Goal: Information Seeking & Learning: Learn about a topic

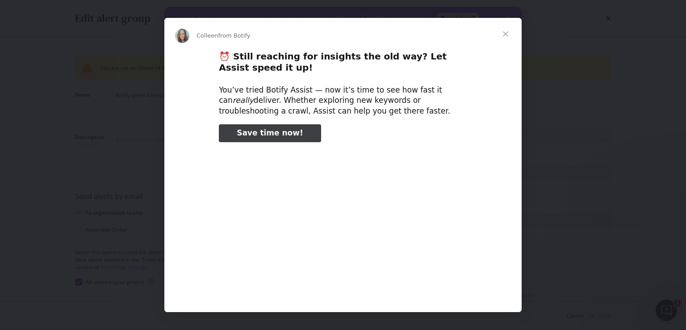
click at [505, 31] on span "Close" at bounding box center [506, 34] width 32 height 32
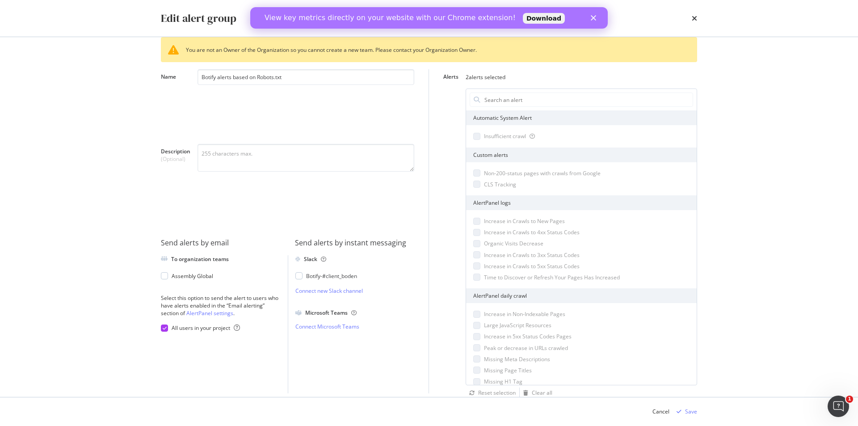
scroll to position [18, 0]
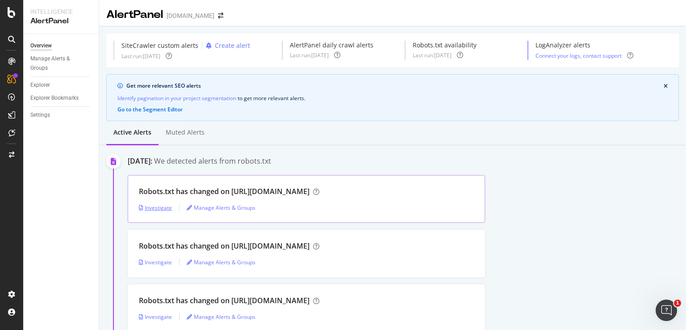
click at [158, 206] on div "Investigate" at bounding box center [155, 208] width 33 height 8
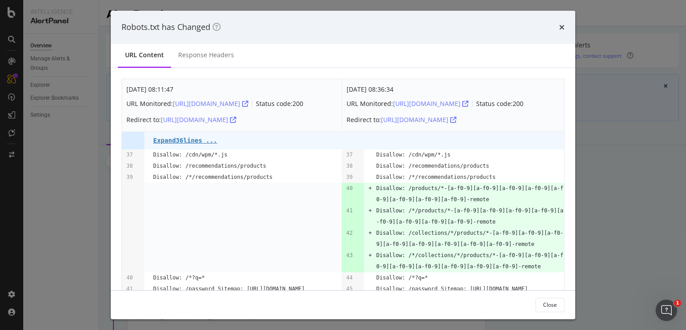
scroll to position [45, 0]
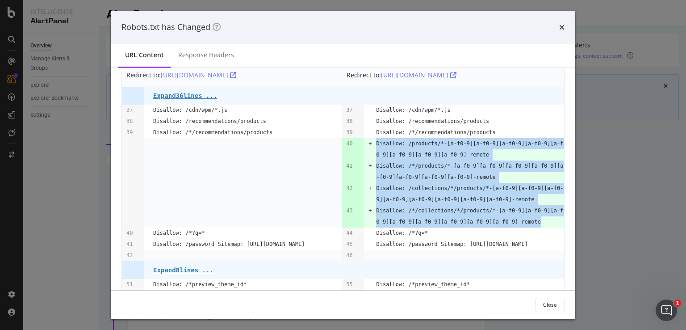
drag, startPoint x: 511, startPoint y: 222, endPoint x: 363, endPoint y: 143, distance: 167.5
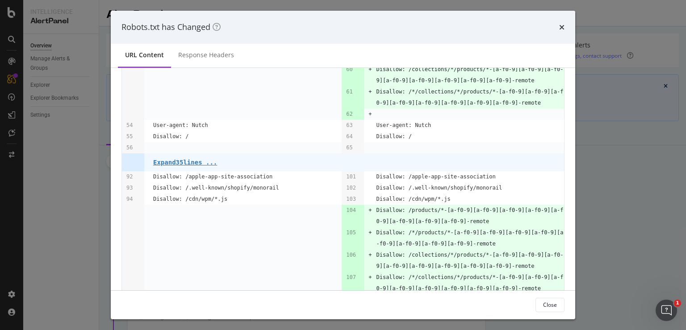
scroll to position [402, 0]
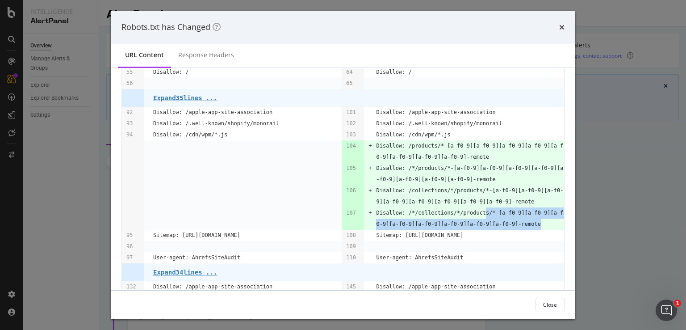
drag, startPoint x: 502, startPoint y: 232, endPoint x: 472, endPoint y: 220, distance: 32.7
click at [472, 220] on pre "Disallow: /*/collections/*/products/*-[a-f0-9][a-f0-9][a-f0-9][a-f0-9][a-f0-9][…" at bounding box center [470, 218] width 188 height 22
click at [468, 207] on pre "Disallow: /collections/*/products/*-[a-f0-9][a-f0-9][a-f0-9][a-f0-9][a-f0-9][a-…" at bounding box center [470, 196] width 188 height 22
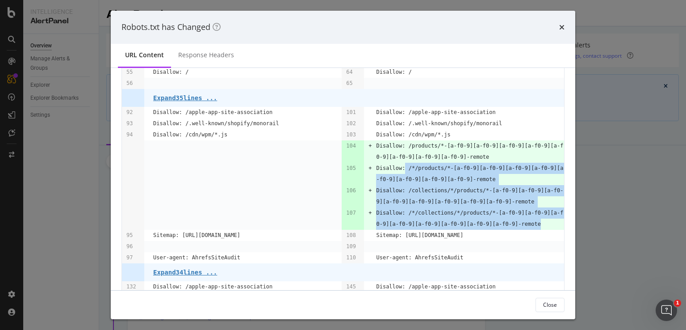
drag, startPoint x: 516, startPoint y: 236, endPoint x: 399, endPoint y: 180, distance: 130.9
click at [399, 180] on tbody "Oct. 8th 2025 08:11:47 URL Monitored: https://boden.com/robots.txt Status code:…" at bounding box center [343, 66] width 442 height 779
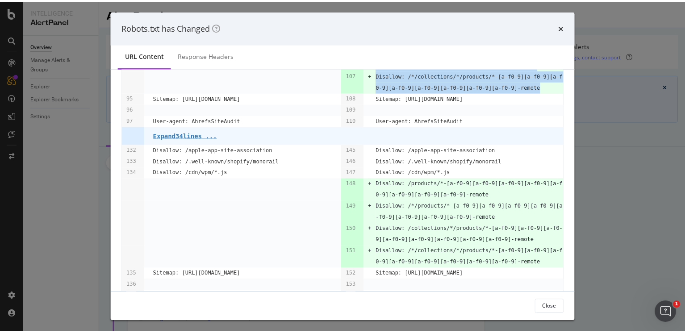
scroll to position [590, 0]
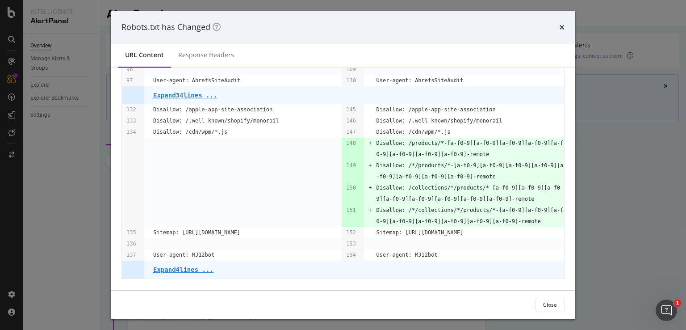
drag, startPoint x: 495, startPoint y: 185, endPoint x: 500, endPoint y: 191, distance: 7.9
click at [495, 186] on pre "Disallow: /collections/*/products/*-[a-f0-9][a-f0-9][a-f0-9][a-f0-9][a-f0-9][a-…" at bounding box center [470, 193] width 188 height 22
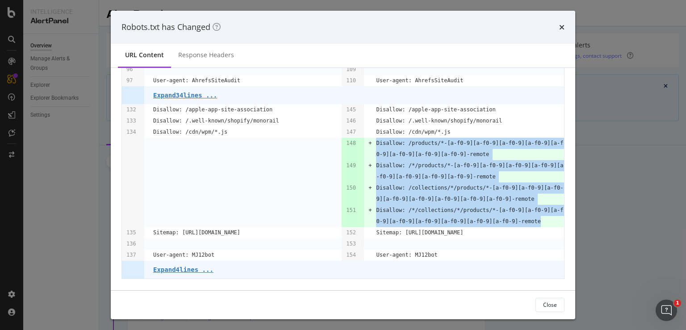
drag, startPoint x: 515, startPoint y: 221, endPoint x: 369, endPoint y: 143, distance: 165.9
copy tbody "Disallow: /products/*-[a-f0-9][a-f0-9][a-f0-9][a-f0-9][a-f0-9][a-f0-9][a-f0-9][…"
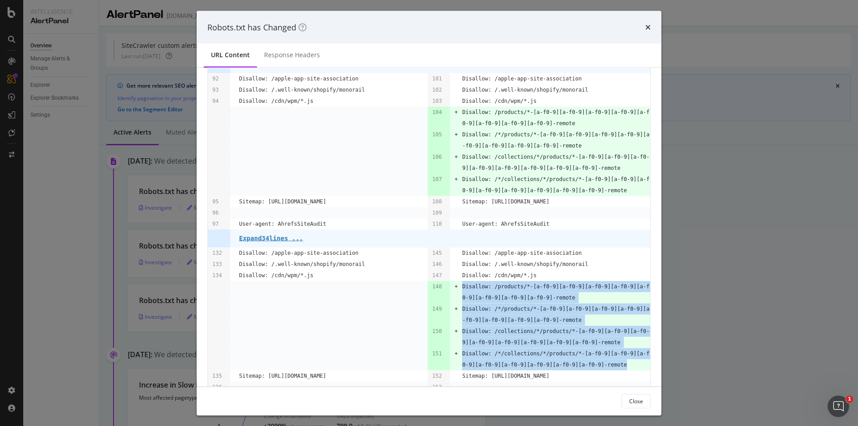
scroll to position [494, 0]
